Goal: Task Accomplishment & Management: Manage account settings

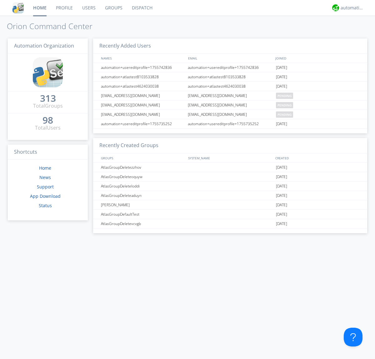
click at [113, 8] on link "Groups" at bounding box center [113, 8] width 27 height 16
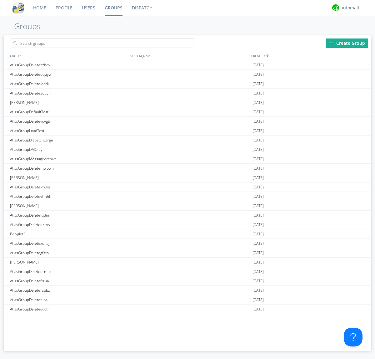
click at [347, 43] on div "Create Group" at bounding box center [347, 42] width 43 height 9
click at [113, 8] on link "Groups" at bounding box center [113, 8] width 27 height 16
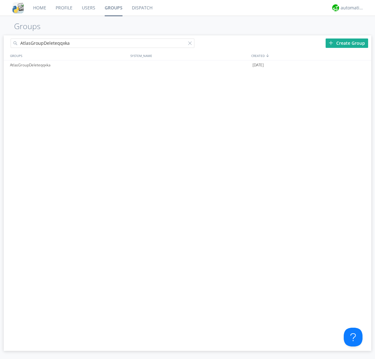
type input "AtlasGroupDeleteqqxka"
click at [191, 44] on div at bounding box center [191, 44] width 6 height 6
type input "AtlasGroupDeleteqqxka"
click at [363, 65] on div at bounding box center [364, 65] width 6 height 5
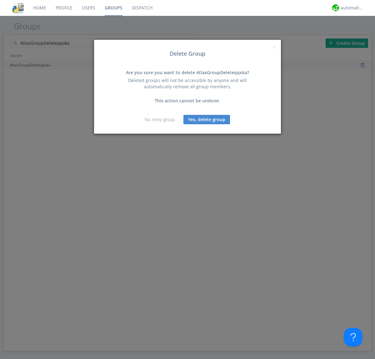
click at [207, 119] on button "Yes, delete group" at bounding box center [207, 119] width 47 height 9
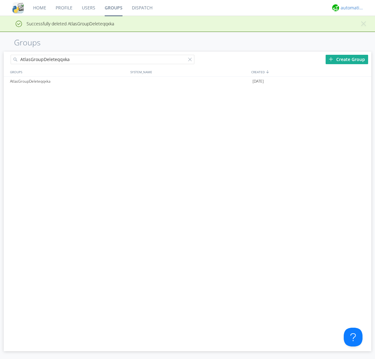
click at [351, 8] on div "automation+atlas" at bounding box center [352, 8] width 23 height 6
